Goal: Information Seeking & Learning: Learn about a topic

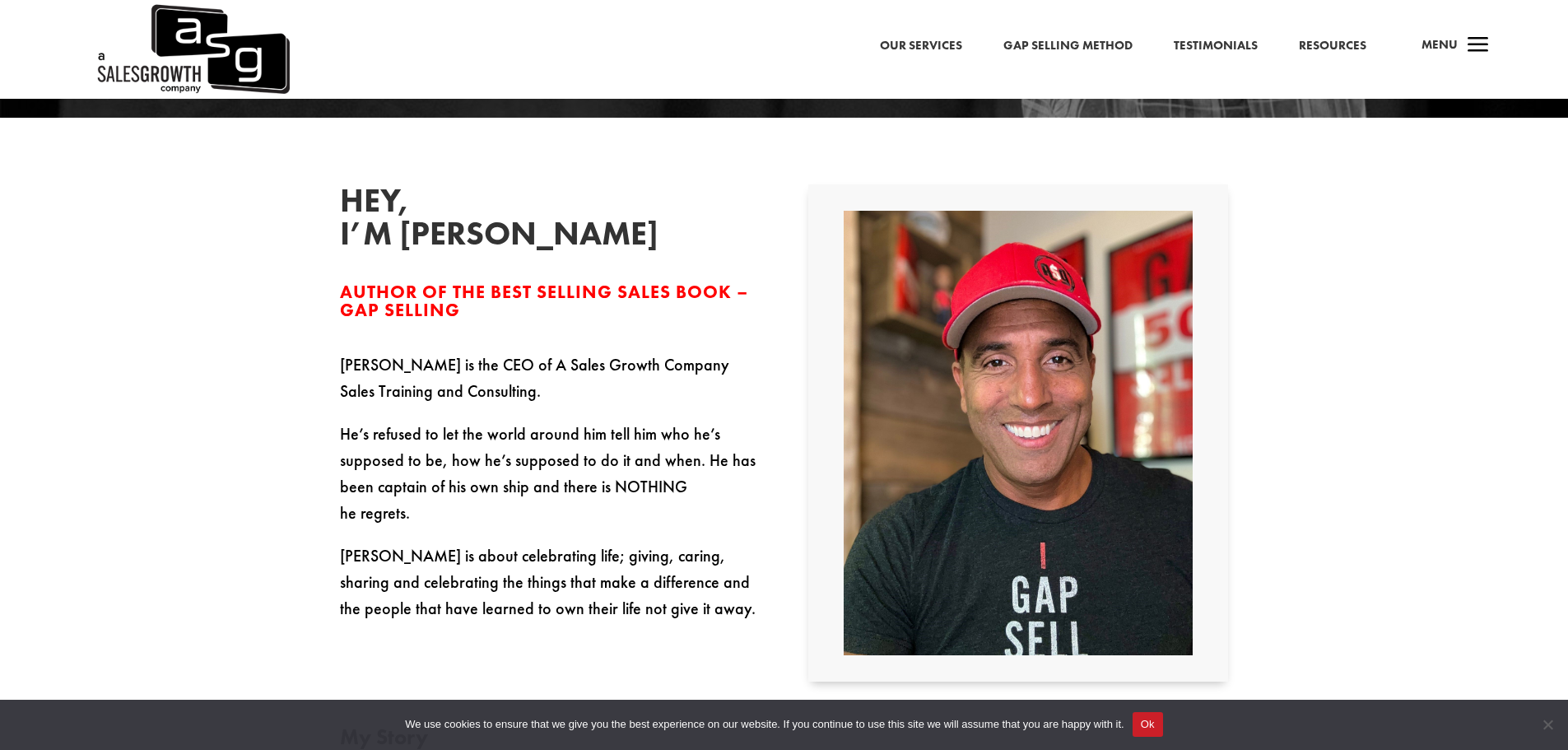
scroll to position [494, 0]
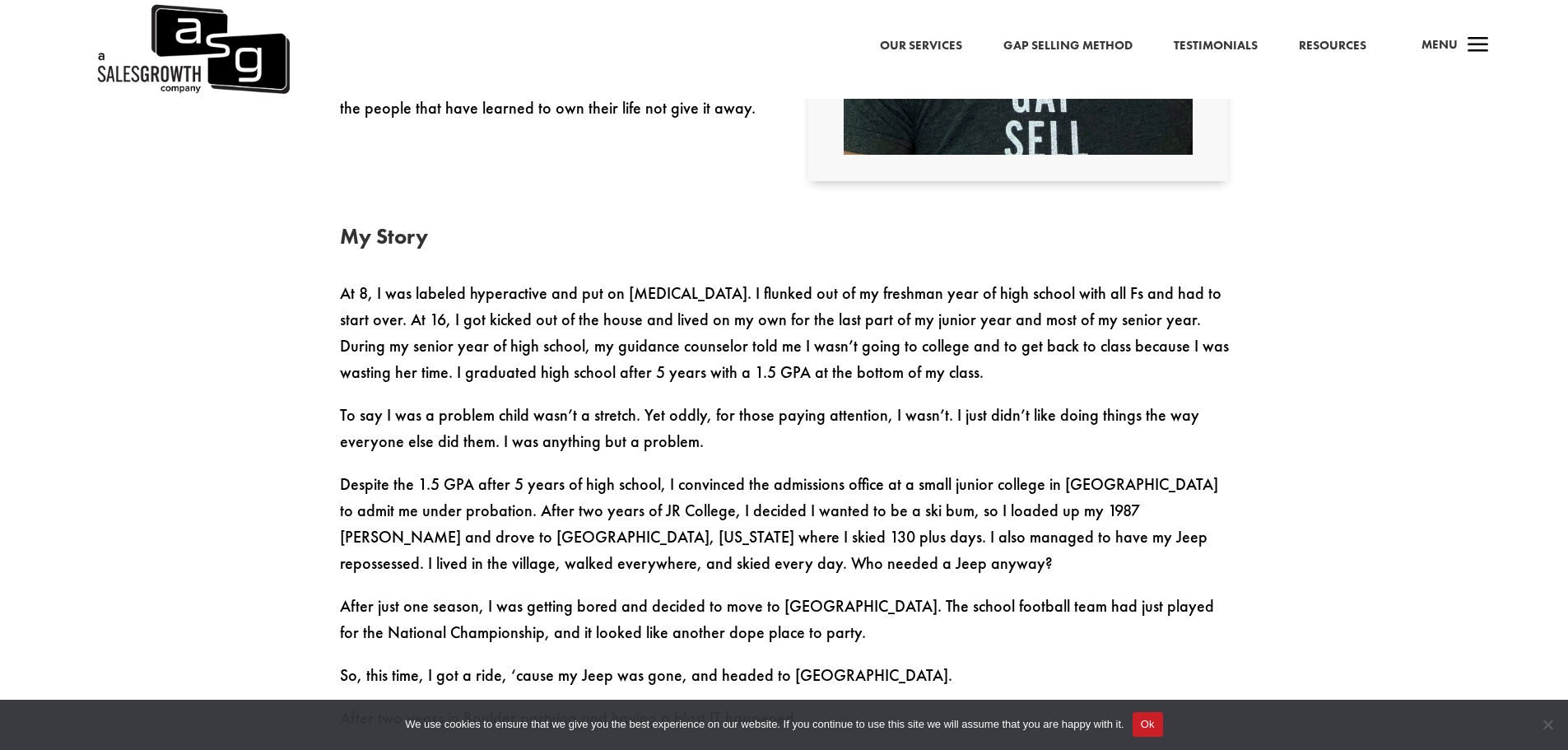
scroll to position [988, 0]
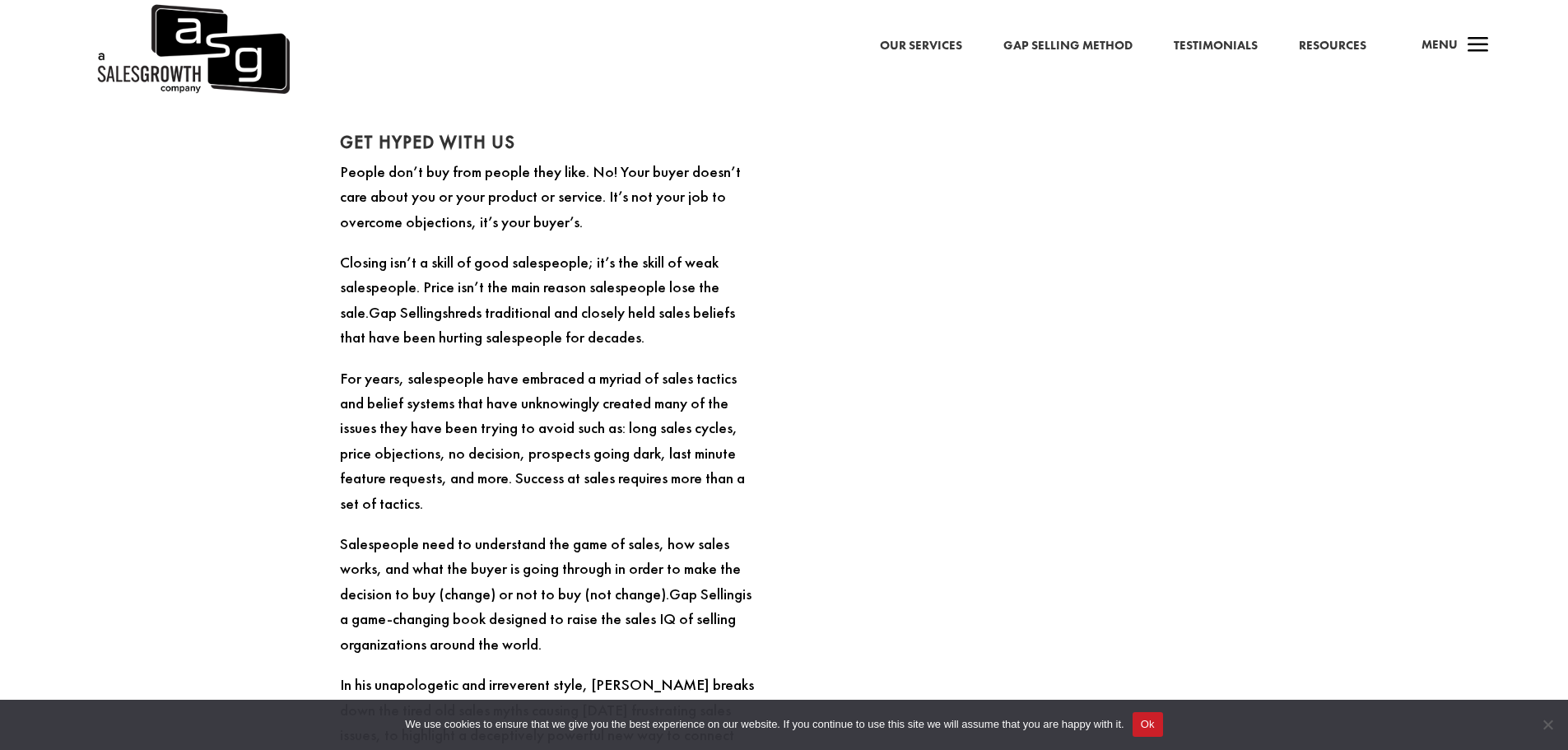
scroll to position [3540, 0]
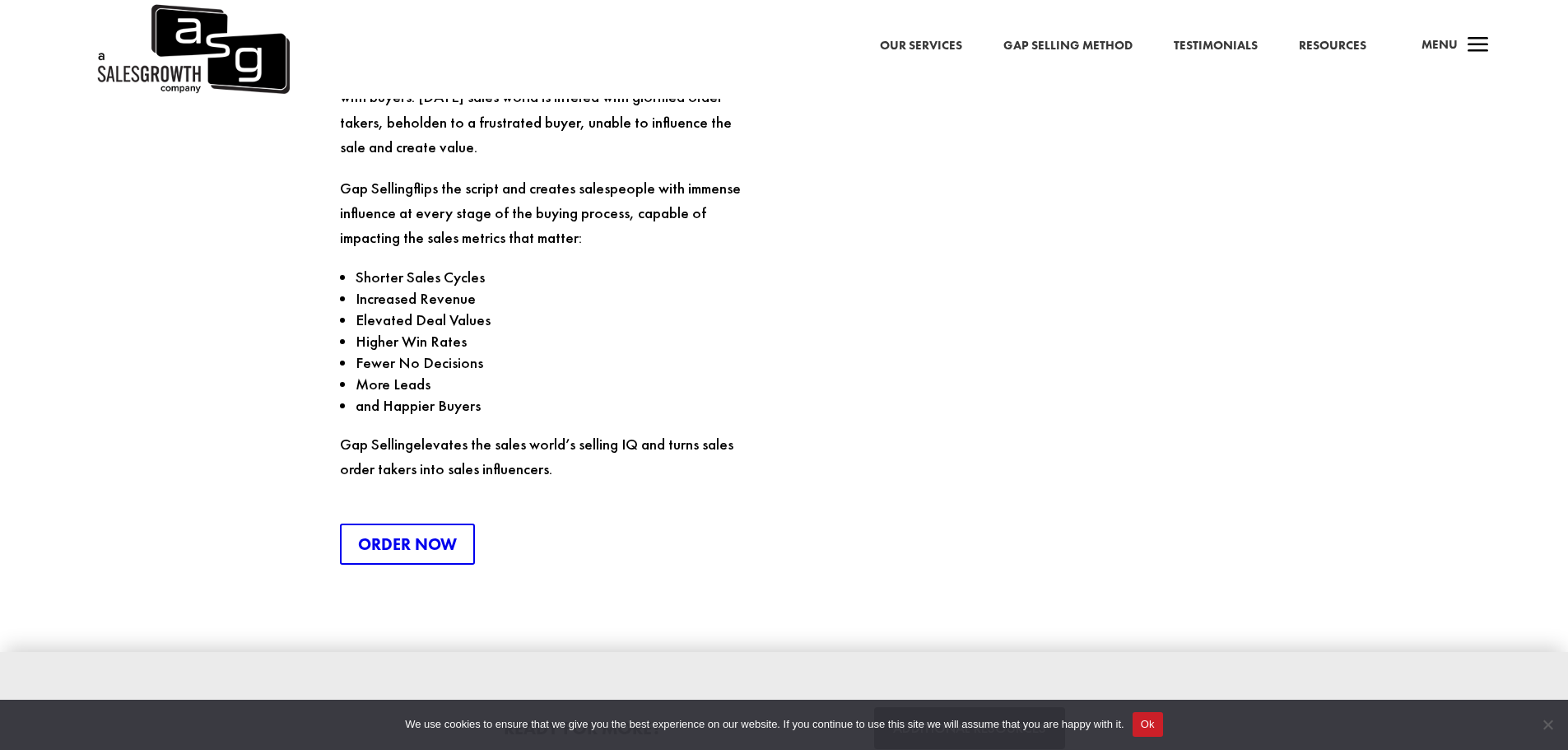
scroll to position [4478, 0]
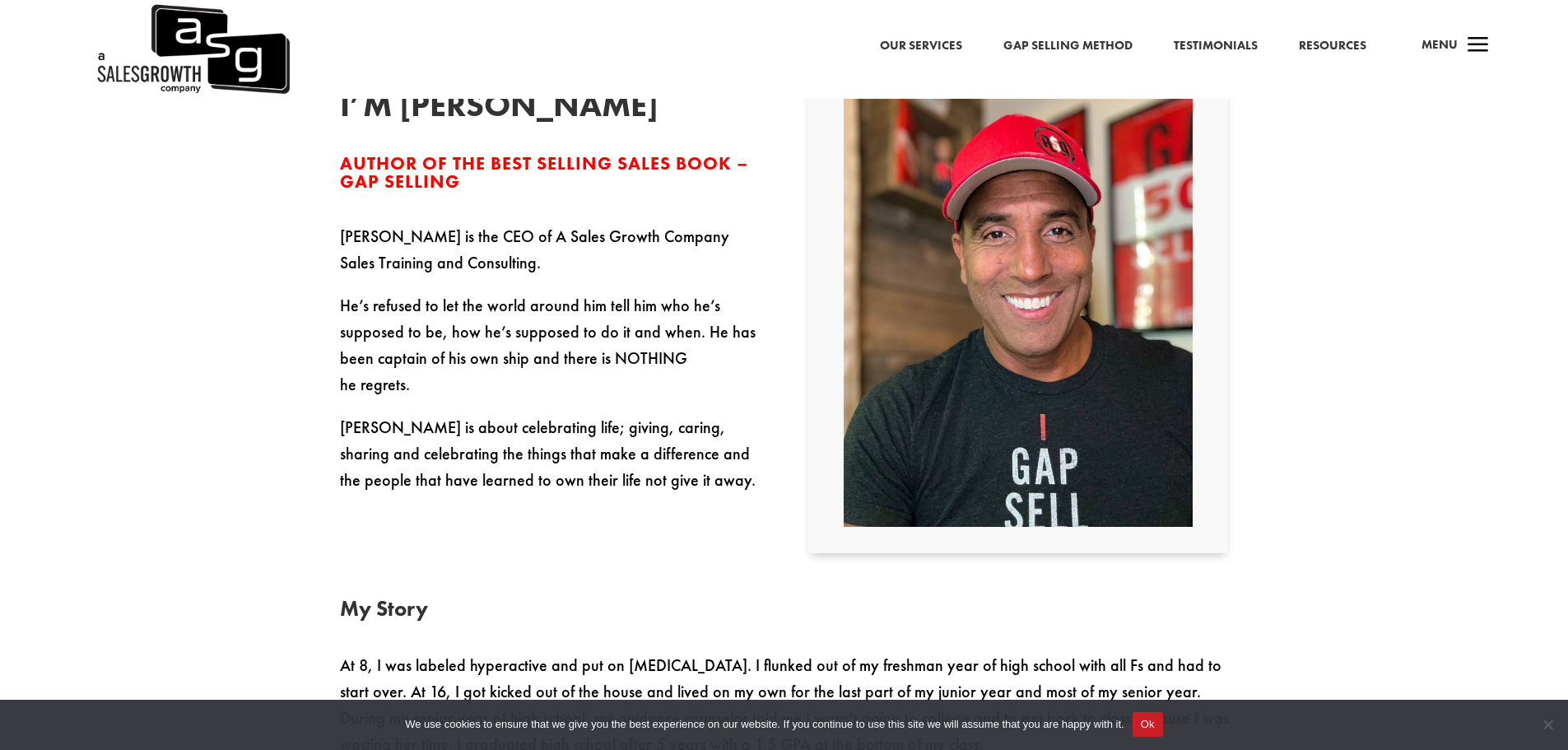
scroll to position [544, 0]
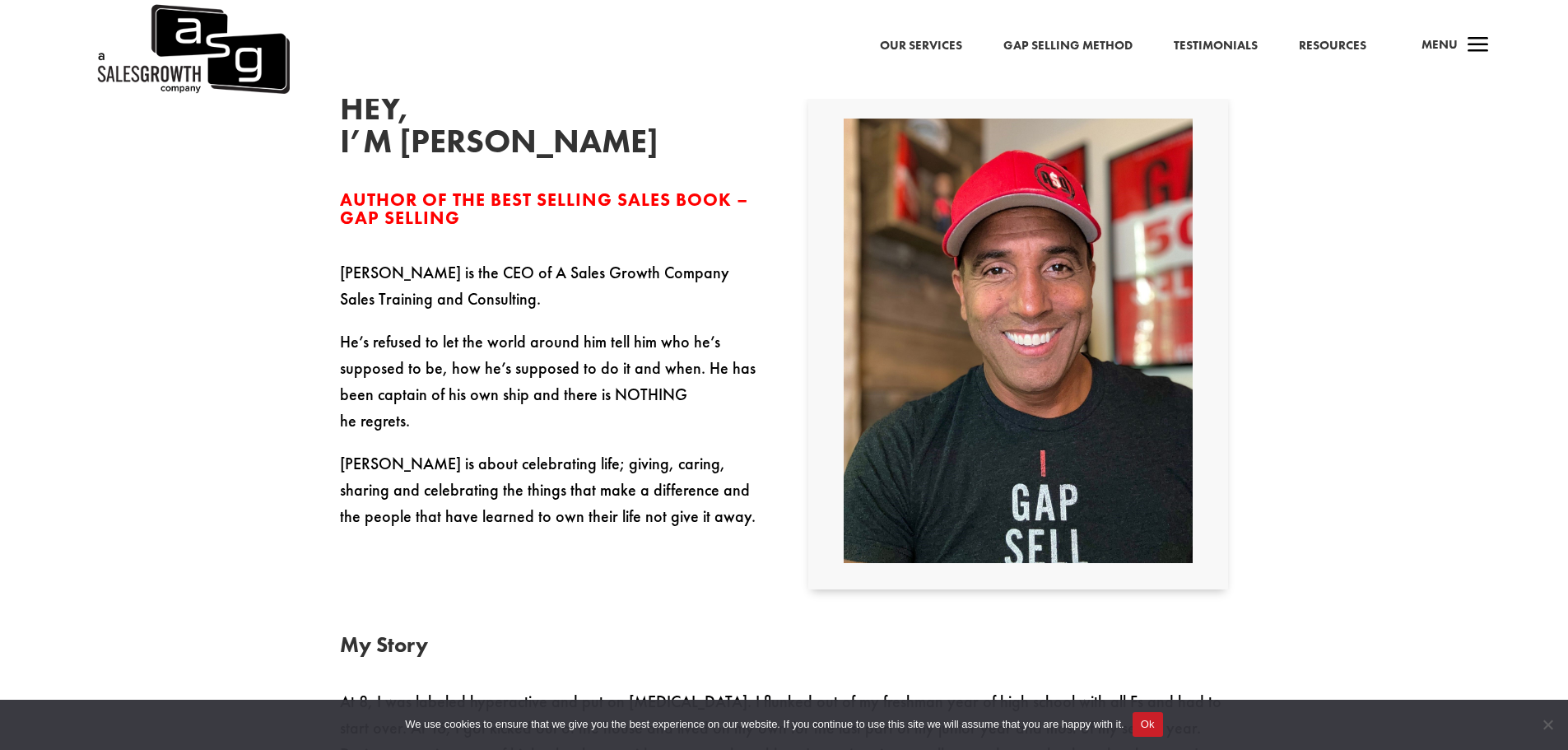
click at [716, 211] on span "Author of the Best Selling Sales Book – Gap Selling" at bounding box center [545, 209] width 409 height 42
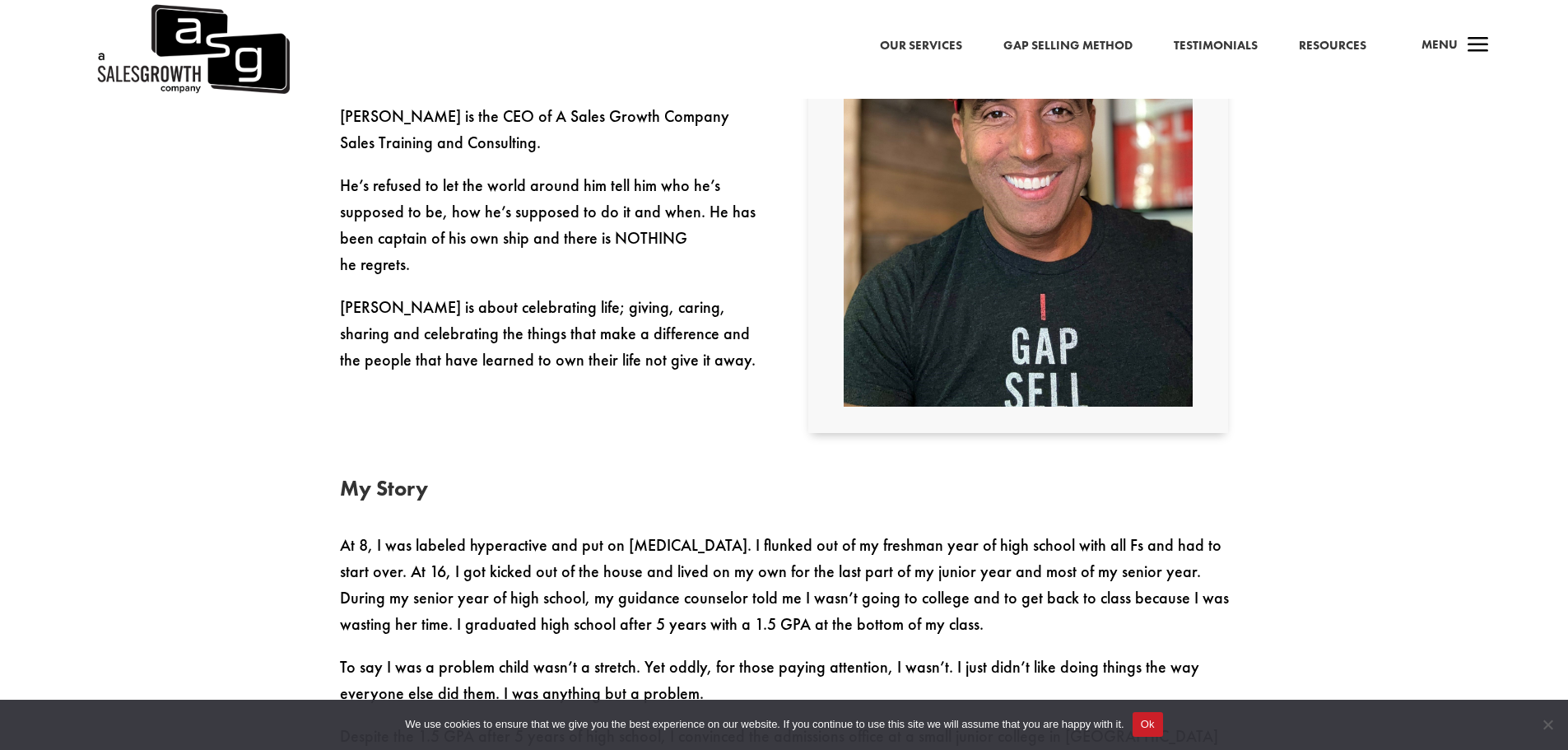
scroll to position [709, 0]
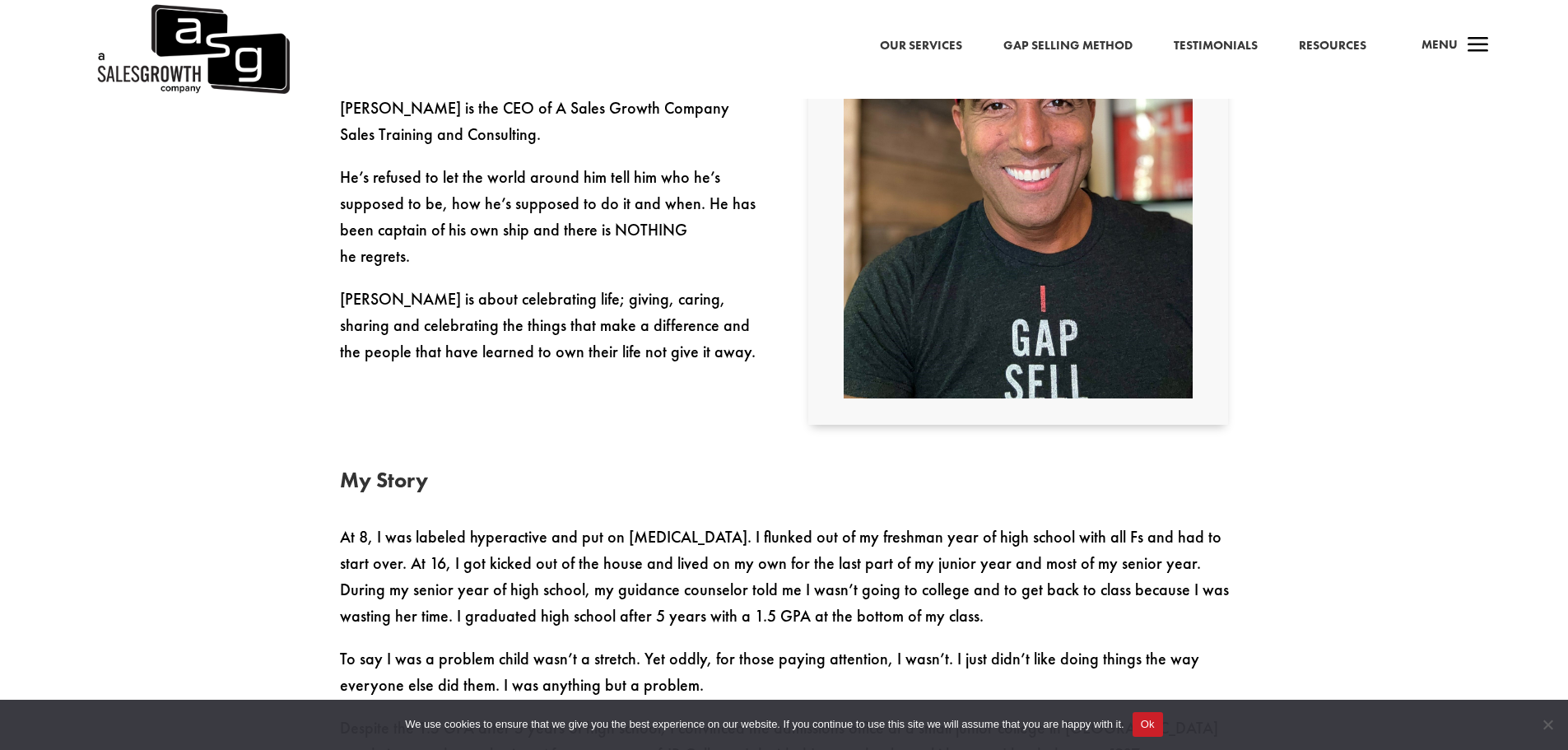
click at [708, 207] on p "He’s refused to let the world around him tell him who he’s supposed to be, how …" at bounding box center [550, 225] width 420 height 121
